Goal: Task Accomplishment & Management: Manage account settings

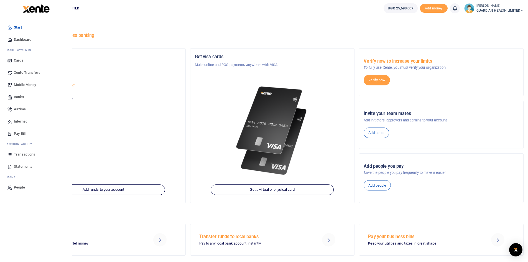
click at [23, 38] on span "Dashboard" at bounding box center [22, 40] width 17 height 6
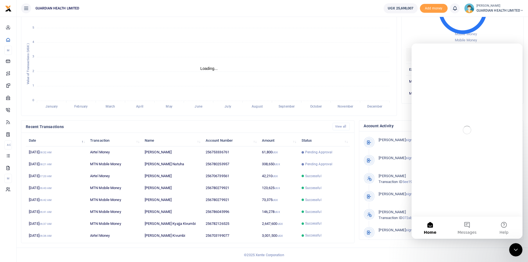
scroll to position [4, 4]
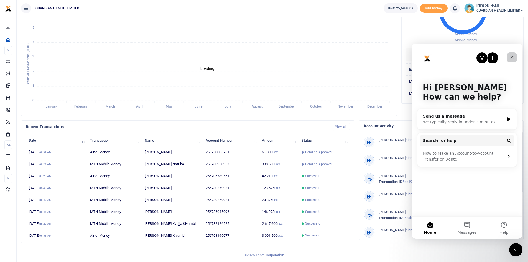
click at [511, 58] on icon "Close" at bounding box center [511, 57] width 4 height 4
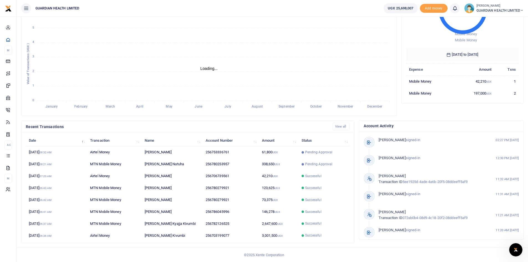
scroll to position [0, 0]
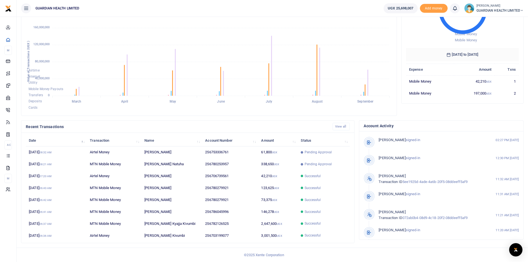
click at [501, 8] on small "[PERSON_NAME]" at bounding box center [499, 6] width 47 height 5
click at [497, 39] on link "Logout" at bounding box center [502, 41] width 44 height 8
